Goal: Task Accomplishment & Management: Manage account settings

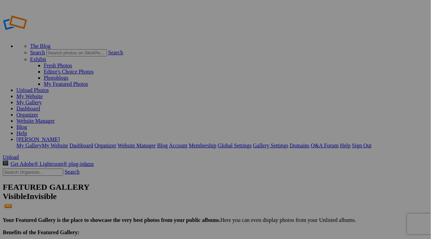
type input "08102025IronPigs"
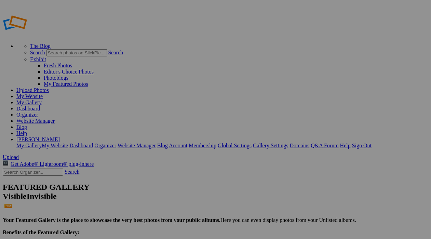
type input "2025 IRON PIGS"
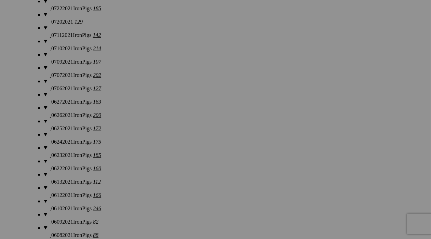
scroll to position [3853, 0]
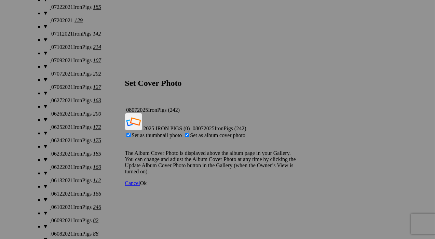
click at [147, 180] on span "Ok" at bounding box center [143, 183] width 7 height 6
